Goal: Navigation & Orientation: Find specific page/section

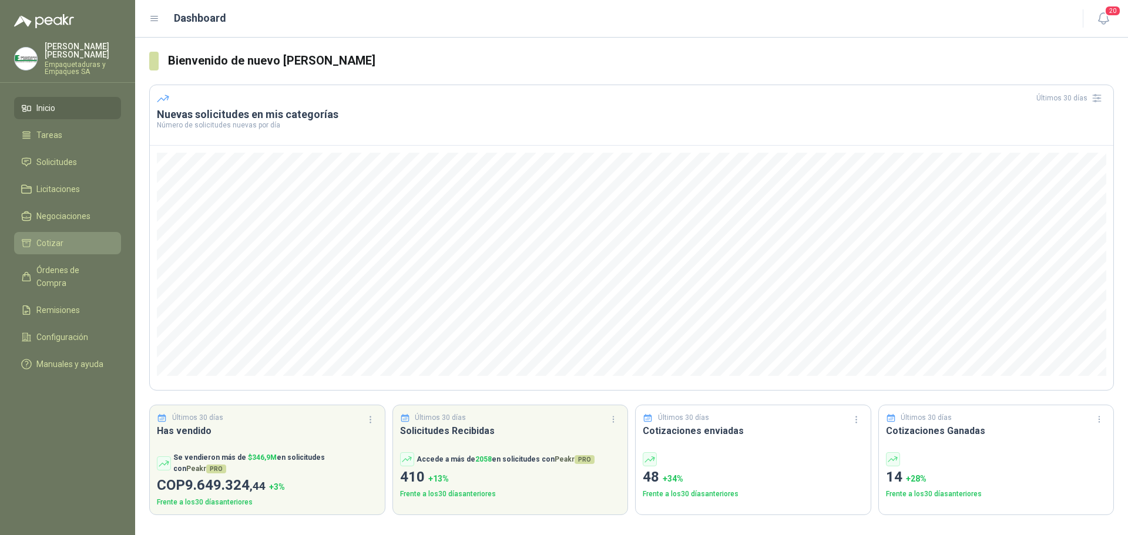
click at [63, 233] on link "Cotizar" at bounding box center [67, 243] width 107 height 22
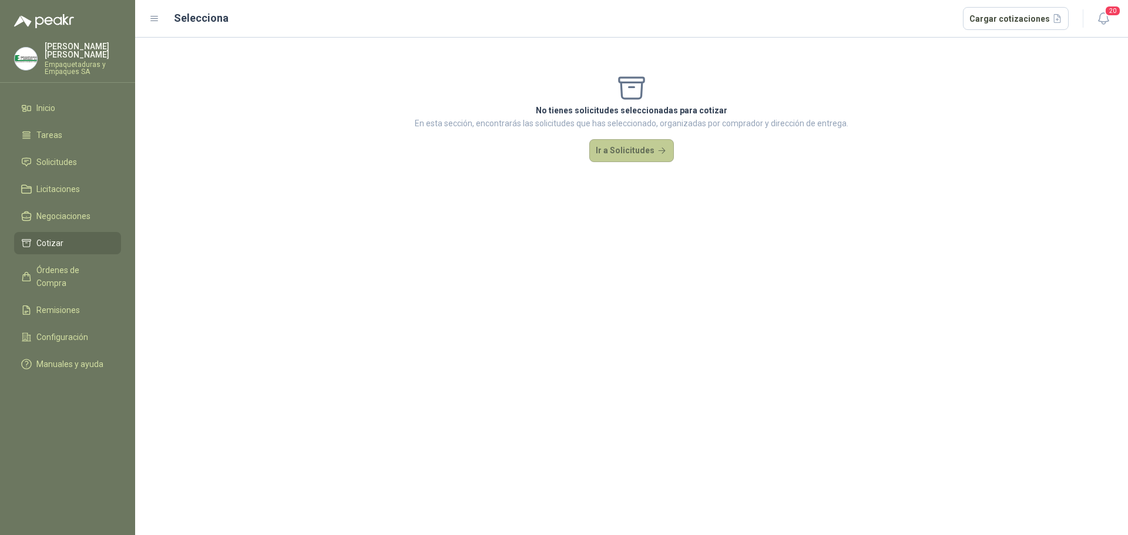
click at [611, 143] on button "Ir a Solicitudes" at bounding box center [631, 150] width 85 height 23
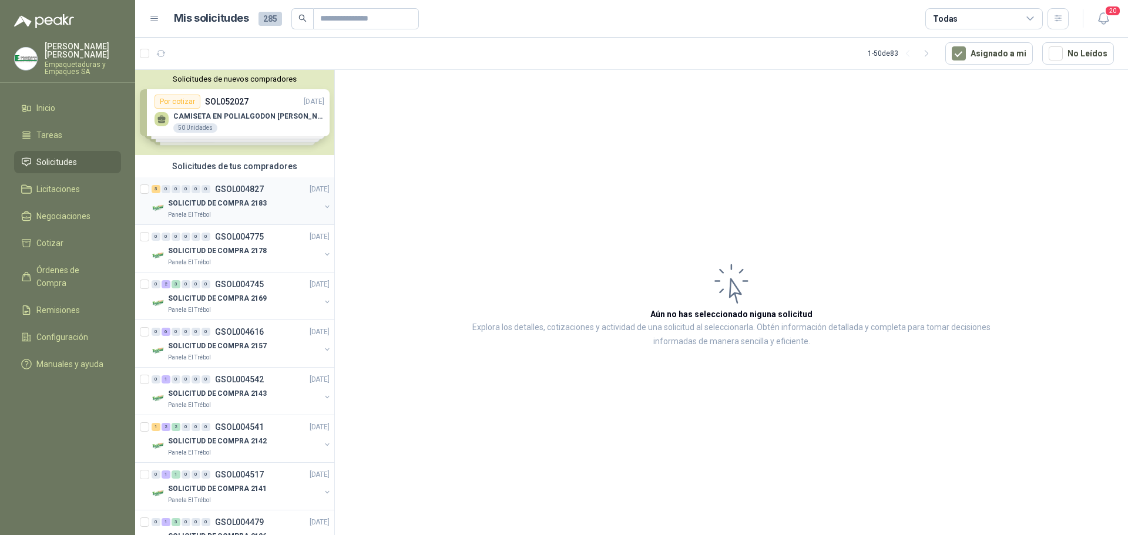
click at [266, 201] on div "SOLICITUD DE COMPRA 2183" at bounding box center [244, 203] width 152 height 14
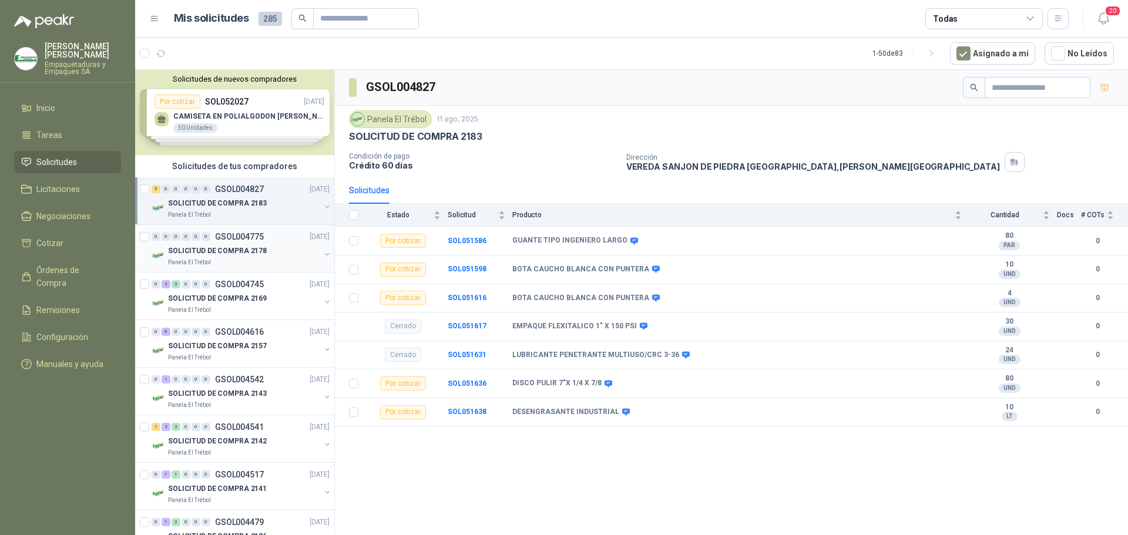
click at [281, 253] on div "SOLICITUD DE COMPRA 2178" at bounding box center [244, 251] width 152 height 14
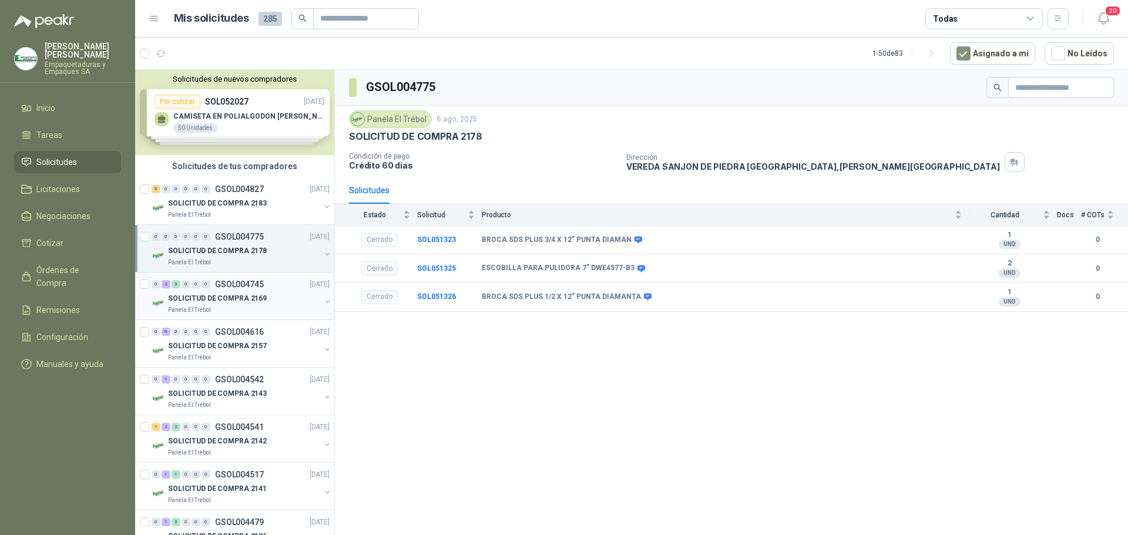
click at [257, 287] on p "GSOL004745" at bounding box center [239, 284] width 49 height 8
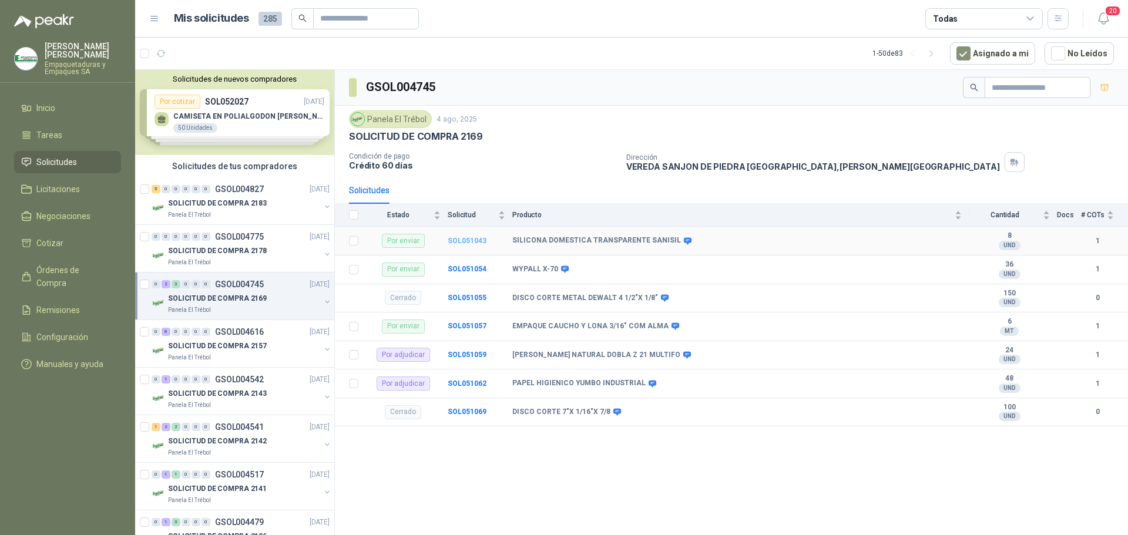
click at [468, 242] on b "SOL051043" at bounding box center [467, 241] width 39 height 8
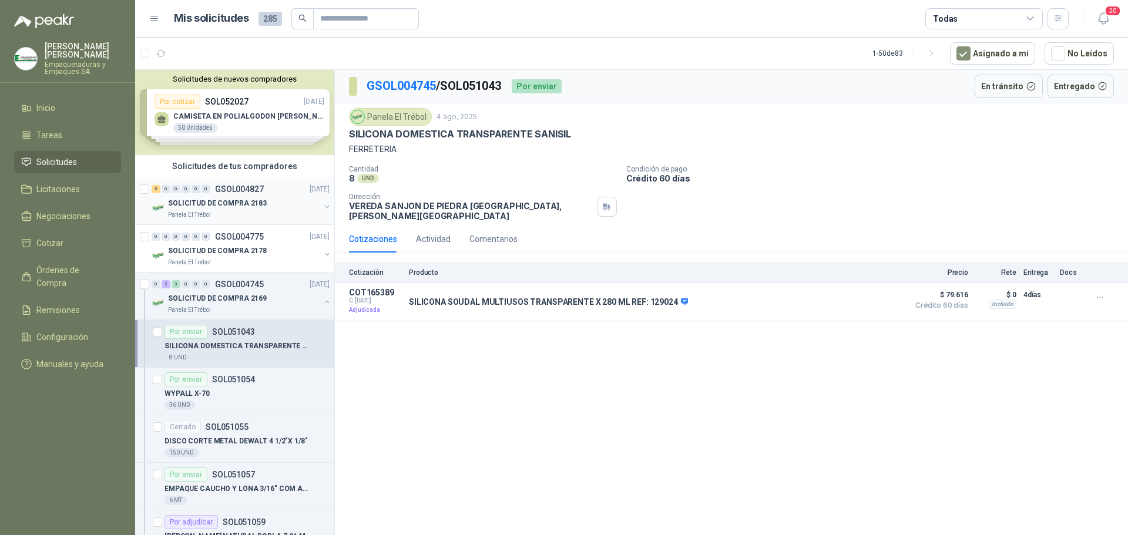
click at [251, 199] on p "SOLICITUD DE COMPRA 2183" at bounding box center [217, 203] width 99 height 11
